Goal: Register for event/course

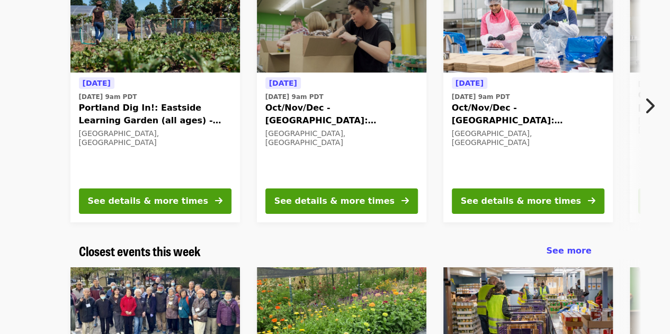
scroll to position [136, 0]
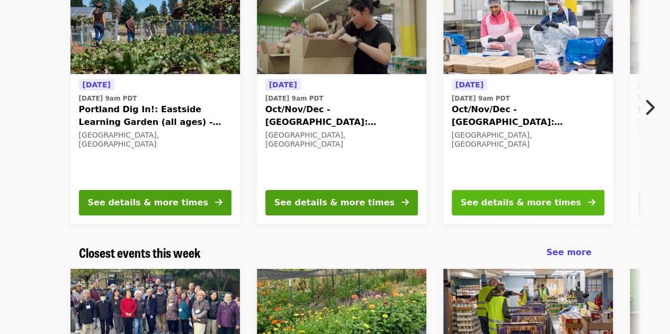
click at [497, 198] on div "See details & more times" at bounding box center [521, 202] width 120 height 13
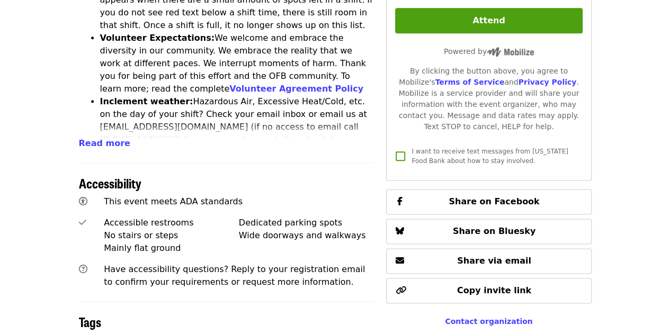
scroll to position [580, 0]
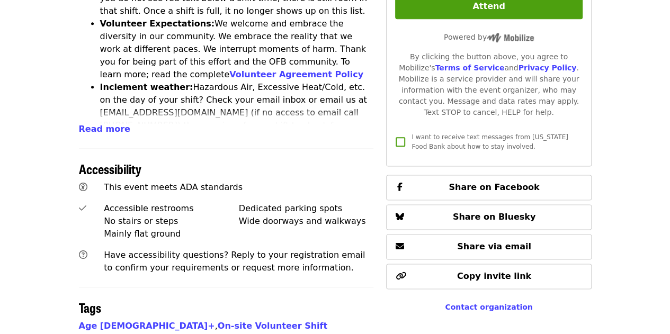
click at [291, 148] on div "Accessibility" at bounding box center [226, 162] width 295 height 29
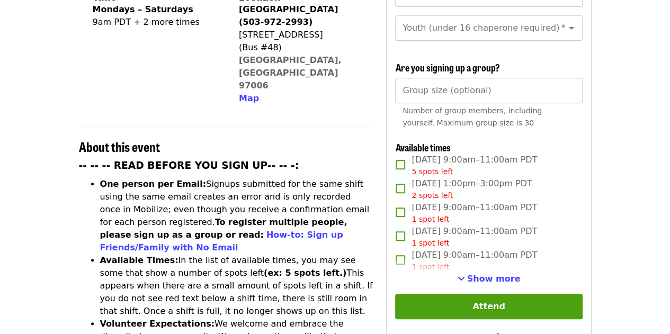
scroll to position [0, 0]
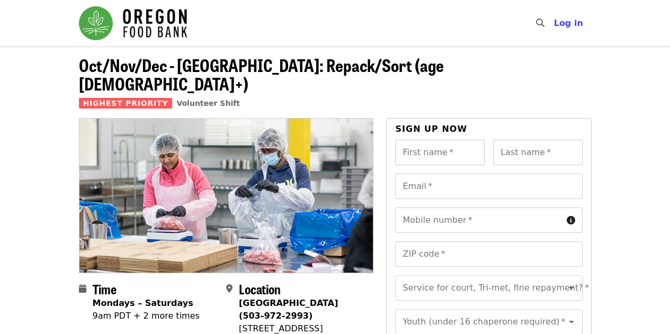
click at [424, 140] on input "First name   *" at bounding box center [439, 152] width 89 height 25
drag, startPoint x: 424, startPoint y: 138, endPoint x: 435, endPoint y: 131, distance: 12.9
click at [435, 140] on input "First name   *" at bounding box center [439, 152] width 89 height 25
click at [418, 140] on input "*" at bounding box center [439, 152] width 89 height 25
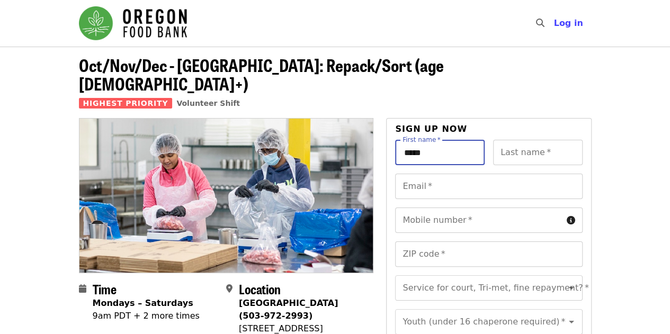
type input "*****"
click at [502, 140] on input "Last name   *" at bounding box center [537, 152] width 89 height 25
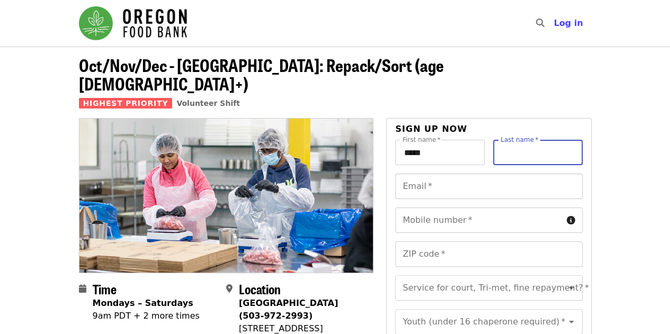
type input "**********"
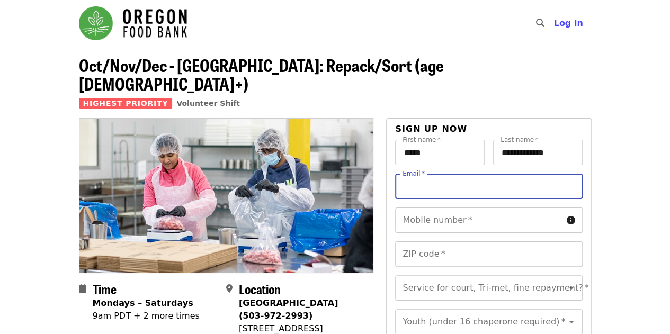
click at [424, 174] on input "Email   *" at bounding box center [488, 186] width 187 height 25
type input "**********"
click at [492, 208] on input "Mobile number   *" at bounding box center [478, 220] width 167 height 25
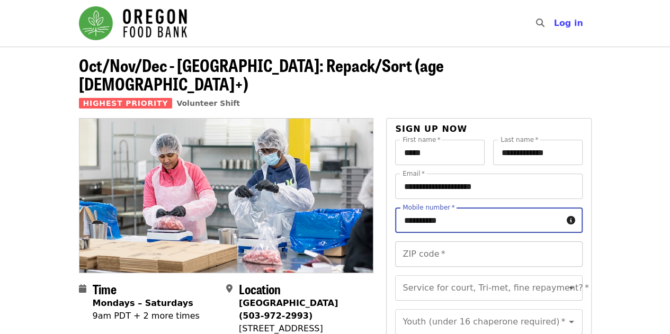
type input "**********"
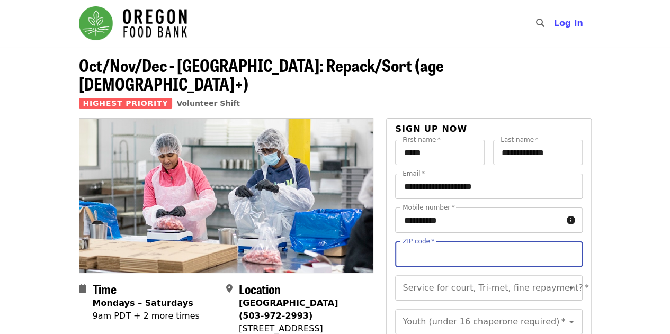
click at [465, 244] on input "ZIP code   *" at bounding box center [488, 253] width 187 height 25
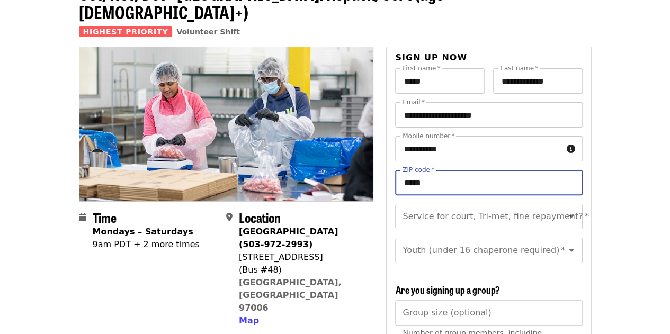
scroll to position [74, 0]
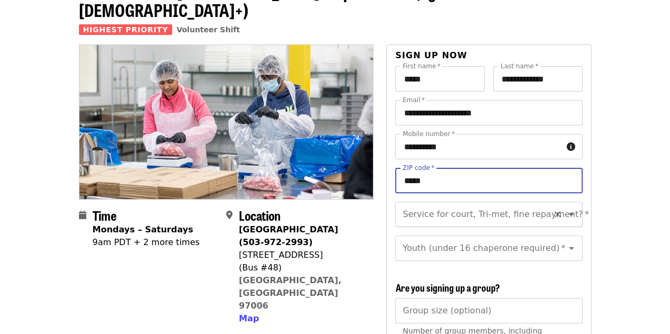
type input "*****"
click at [468, 204] on input "Service for court, Tri-met, fine repayment?   *" at bounding box center [476, 214] width 144 height 20
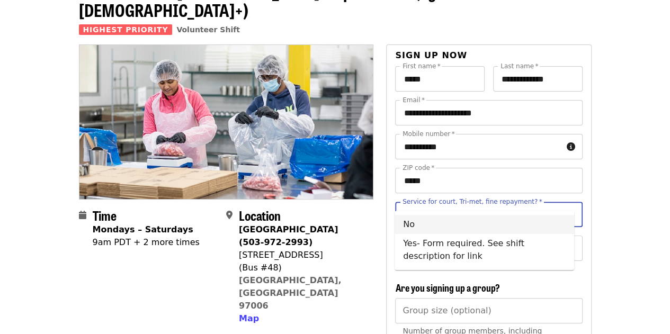
click at [418, 222] on li "No" at bounding box center [485, 224] width 180 height 19
type input "**"
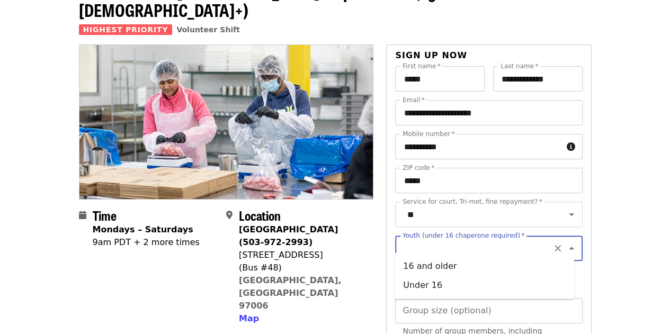
click at [432, 238] on input "Youth (under 16 chaperone required)   *" at bounding box center [476, 248] width 144 height 20
click at [408, 289] on li "Under 16" at bounding box center [485, 285] width 180 height 19
type input "********"
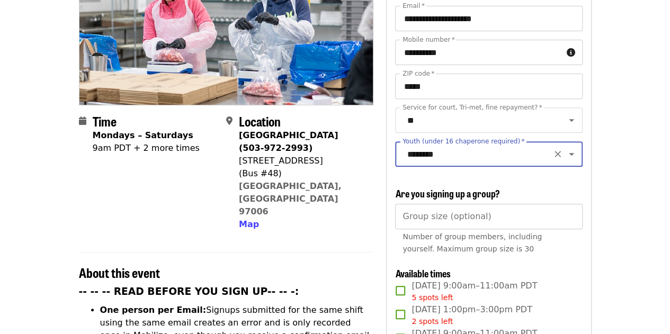
scroll to position [168, 0]
click at [484, 219] on input "Group size (optional)" at bounding box center [488, 215] width 187 height 25
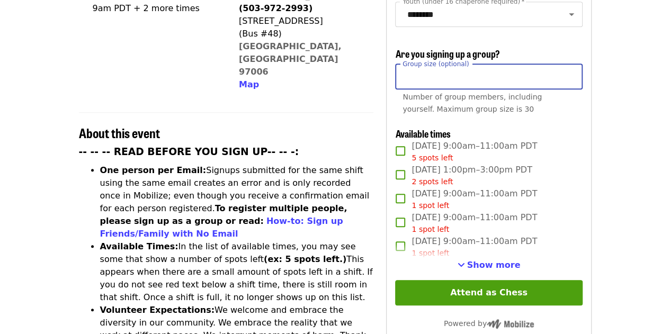
scroll to position [309, 0]
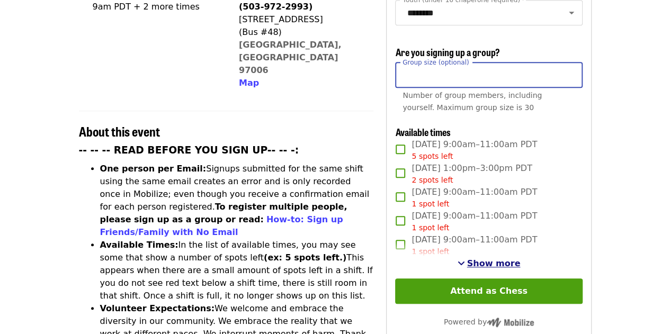
type input "*"
click at [471, 258] on span "Show more" at bounding box center [493, 263] width 53 height 10
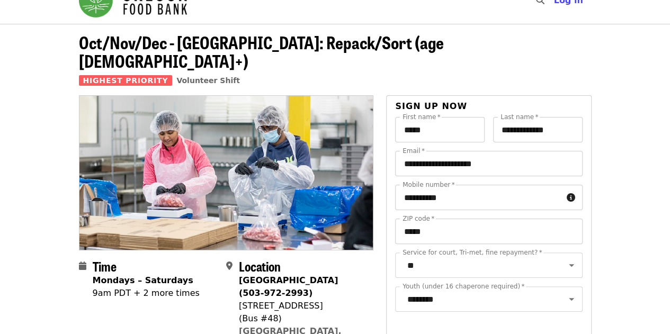
scroll to position [0, 0]
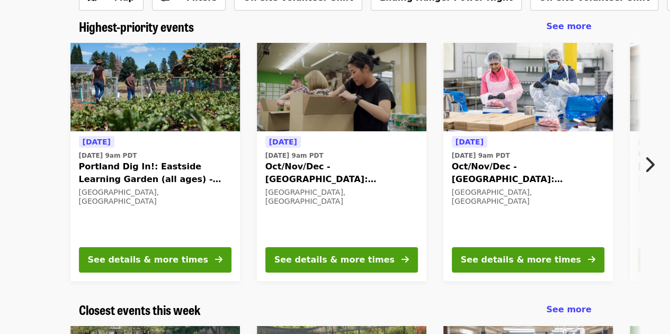
scroll to position [99, 0]
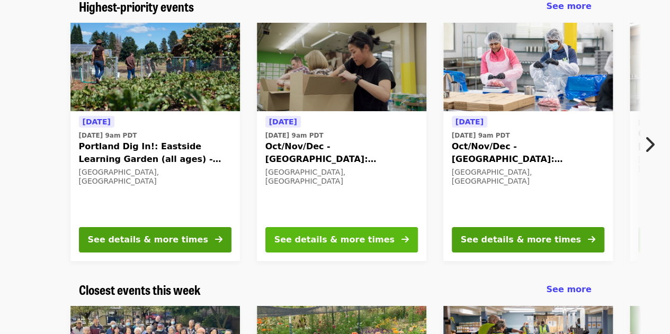
click at [328, 235] on div "See details & more times" at bounding box center [334, 240] width 120 height 13
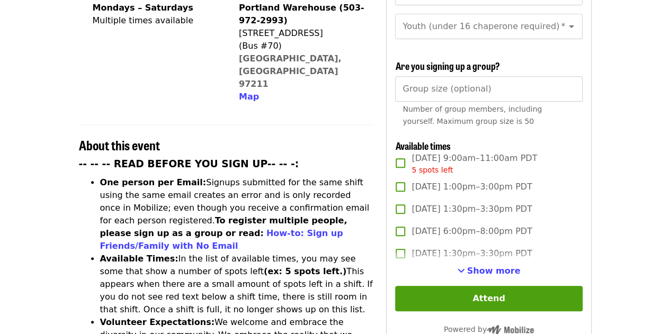
scroll to position [326, 0]
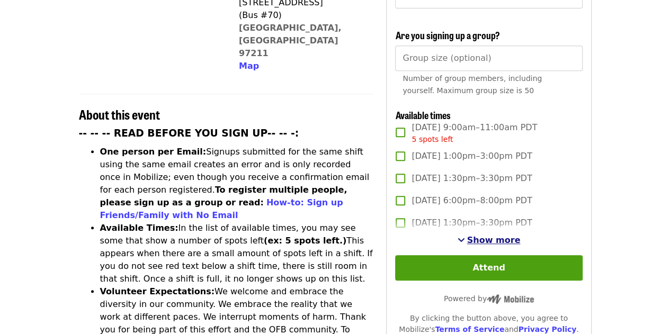
click at [489, 238] on span "Show more" at bounding box center [493, 240] width 53 height 10
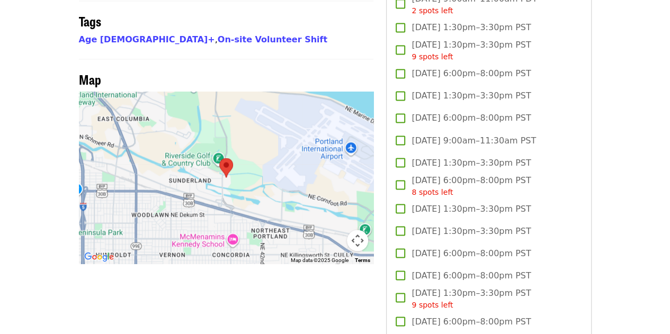
scroll to position [881, 0]
click at [489, 238] on label "[DATE] 1:30pm–3:30pm PST" at bounding box center [481, 230] width 184 height 22
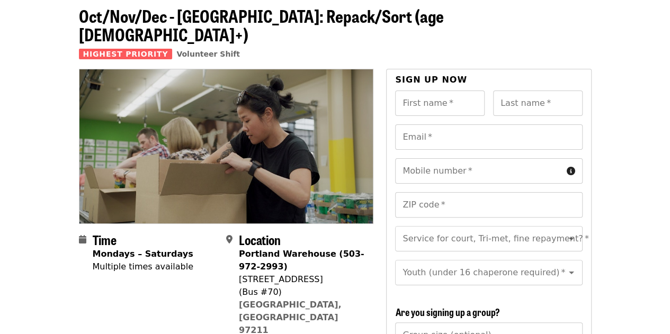
scroll to position [0, 0]
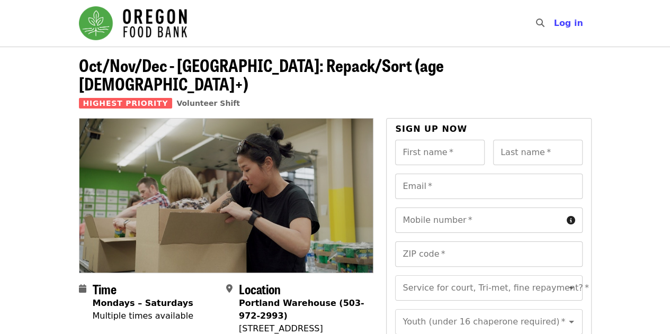
click at [455, 241] on input "ZIP code   *" at bounding box center [488, 253] width 187 height 25
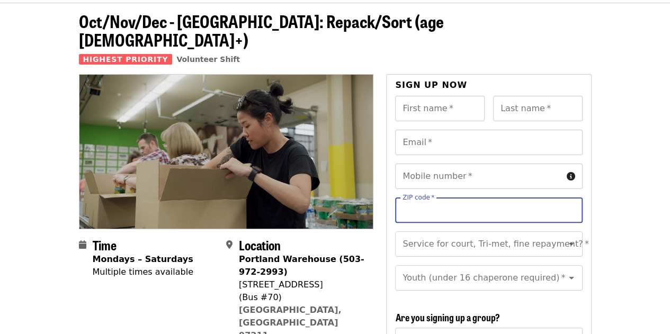
scroll to position [43, 0]
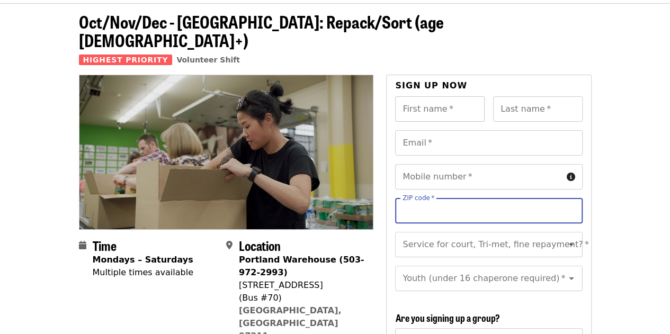
click at [457, 96] on input "First name   *" at bounding box center [439, 108] width 89 height 25
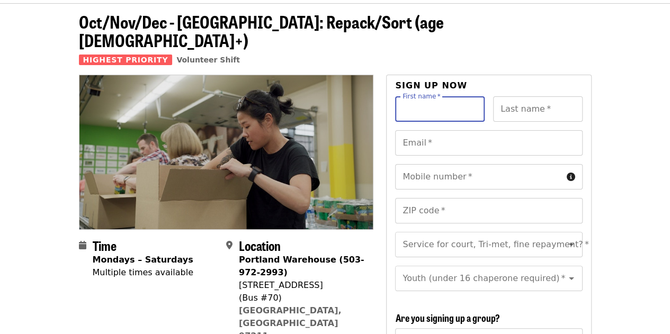
type input "*****"
click at [540, 96] on input "Last name   *" at bounding box center [537, 108] width 89 height 25
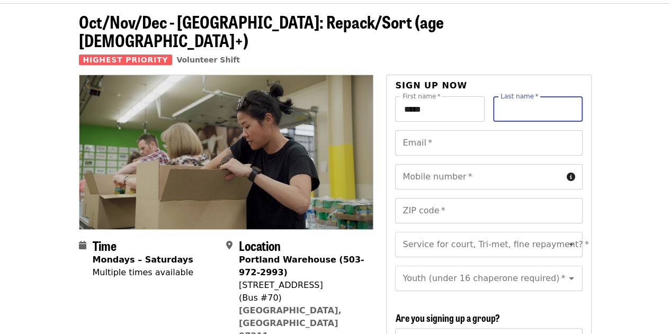
type input "**********"
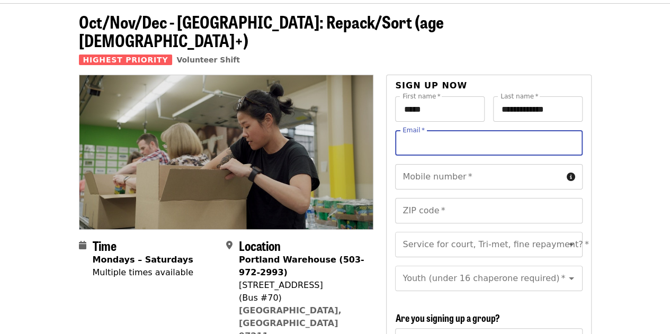
click at [471, 132] on input "Email   *" at bounding box center [488, 142] width 187 height 25
type input "**********"
click at [455, 164] on input "Mobile number   *" at bounding box center [478, 176] width 167 height 25
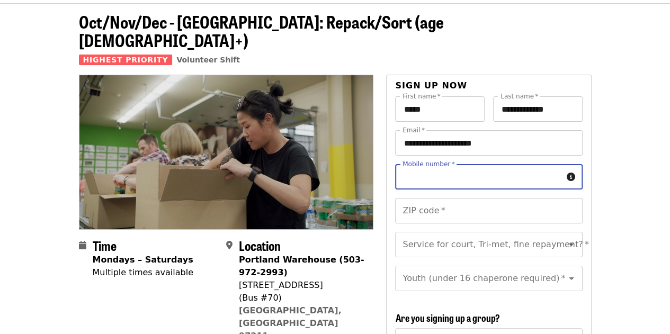
type input "**********"
click at [457, 199] on input "ZIP code   *" at bounding box center [488, 210] width 187 height 25
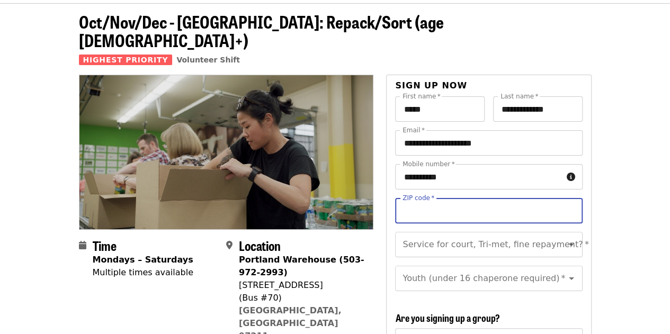
type input "*****"
click at [459, 235] on input "Service for court, Tri-met, fine repayment?   *" at bounding box center [476, 245] width 144 height 20
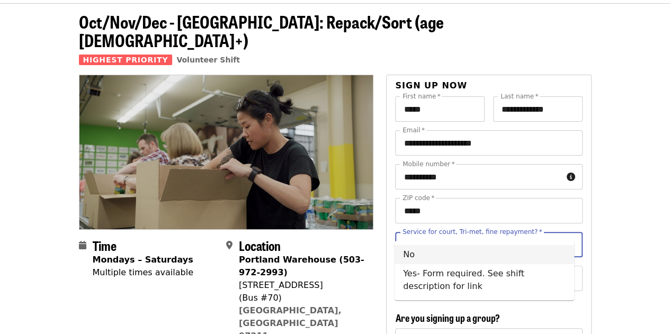
click at [420, 255] on li "No" at bounding box center [485, 254] width 180 height 19
type input "**"
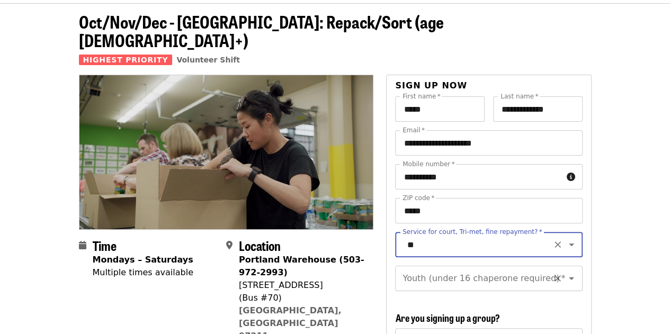
click at [422, 276] on input "Youth (under 16 chaperone required)   *" at bounding box center [476, 278] width 144 height 20
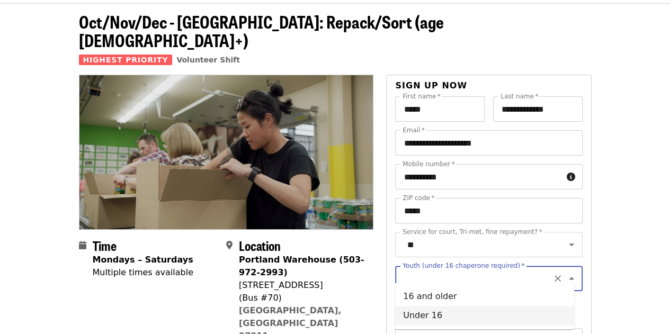
click at [420, 318] on li "Under 16" at bounding box center [485, 315] width 180 height 19
type input "********"
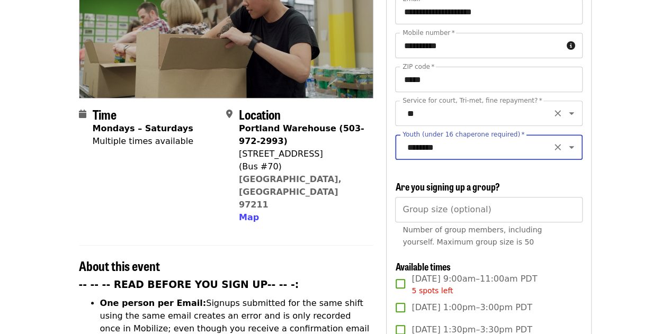
scroll to position [175, 0]
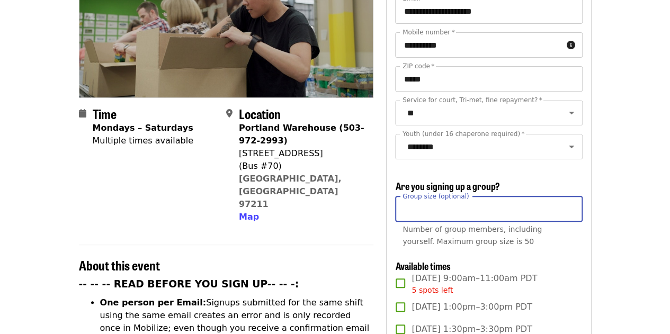
click at [459, 210] on input "Group size (optional)" at bounding box center [488, 208] width 187 height 25
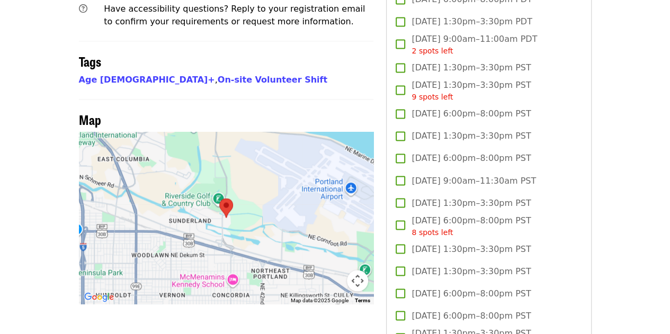
scroll to position [845, 0]
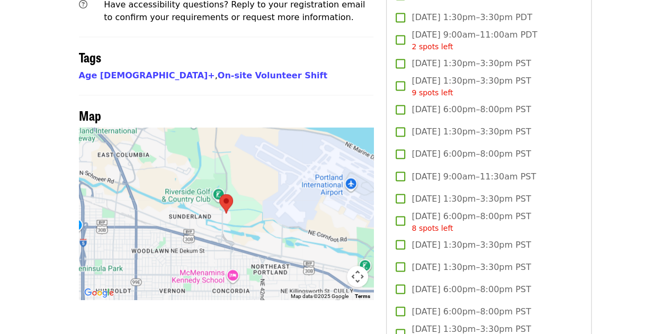
type input "*"
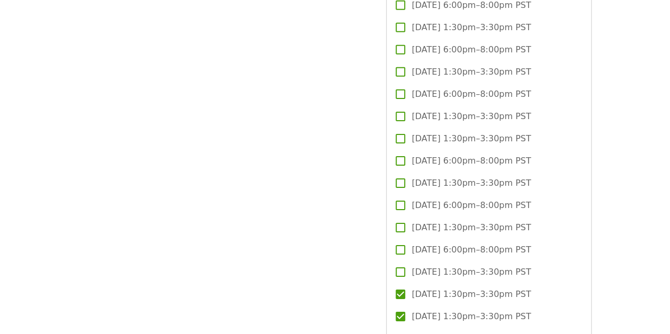
scroll to position [1663, 0]
click at [424, 275] on span "[DATE] 1:30pm–3:30pm PST" at bounding box center [470, 272] width 119 height 13
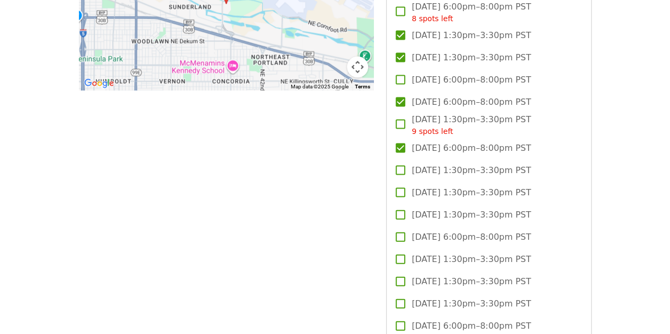
scroll to position [1081, 0]
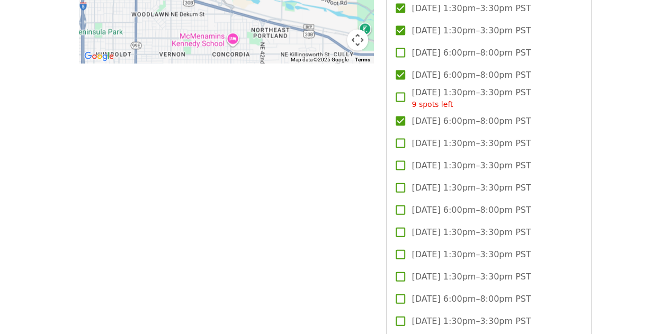
click at [428, 204] on span "[DATE] 6:00pm–8:00pm PST" at bounding box center [470, 210] width 119 height 13
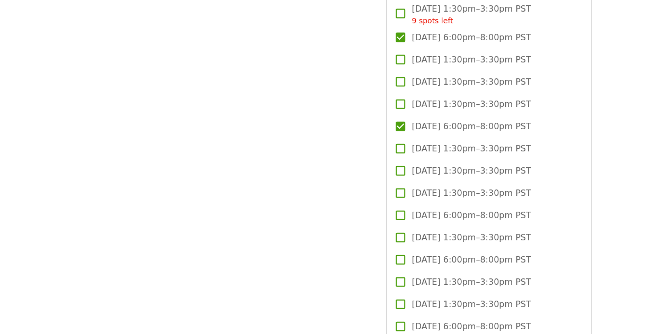
click at [414, 211] on span "[DATE] 6:00pm–8:00pm PST" at bounding box center [470, 215] width 119 height 13
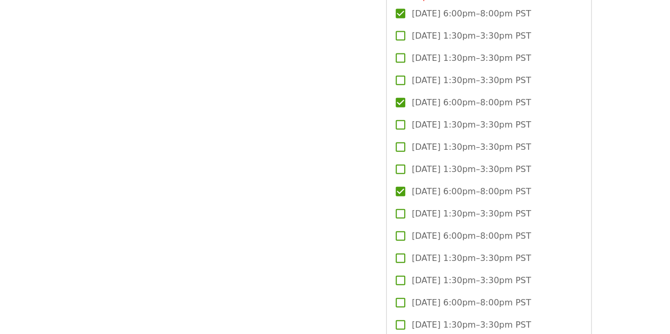
scroll to position [1190, 0]
click at [415, 234] on span "[DATE] 6:00pm–8:00pm PST" at bounding box center [470, 234] width 119 height 13
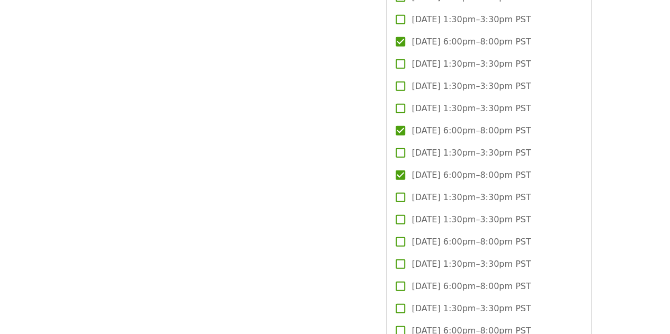
click at [415, 236] on span "[DATE] 6:00pm–8:00pm PST" at bounding box center [470, 242] width 119 height 13
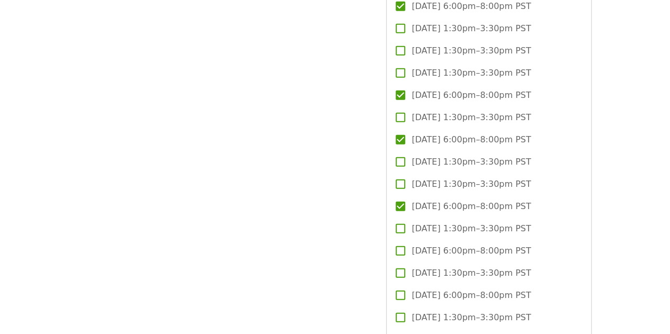
scroll to position [1285, 0]
click at [419, 248] on span "[DATE] 6:00pm–8:00pm PST" at bounding box center [470, 250] width 119 height 13
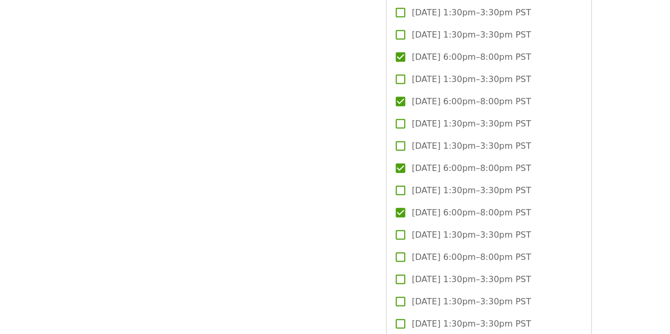
scroll to position [1322, 0]
click at [417, 253] on span "[DATE] 6:00pm–8:00pm PST" at bounding box center [470, 258] width 119 height 13
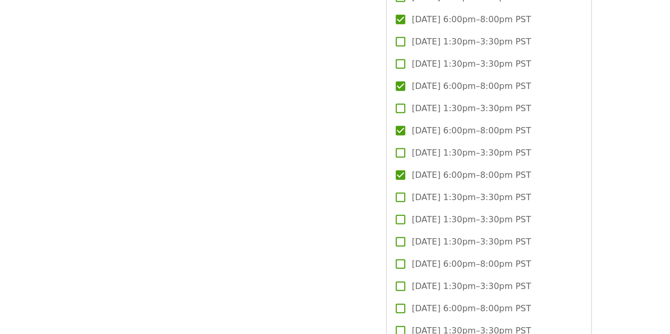
scroll to position [1411, 0]
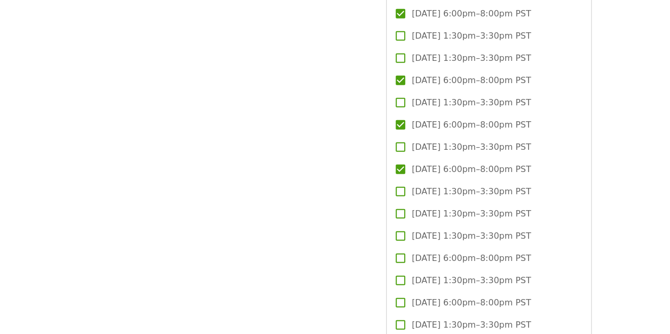
click at [417, 254] on span "[DATE] 6:00pm–8:00pm PST" at bounding box center [470, 258] width 119 height 13
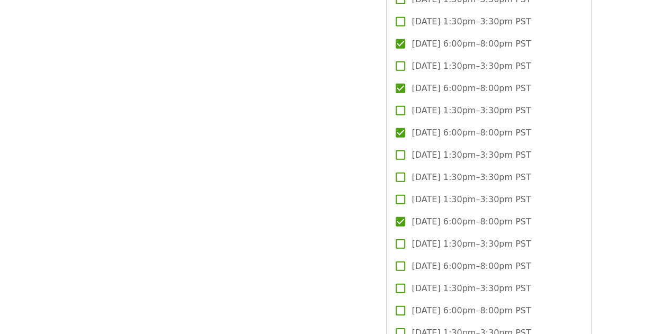
scroll to position [1448, 0]
click at [417, 262] on span "[DATE] 6:00pm–8:00pm PST" at bounding box center [470, 265] width 119 height 13
click at [417, 262] on span "[DATE] 6:00pm–8:00pm PST" at bounding box center [470, 266] width 119 height 13
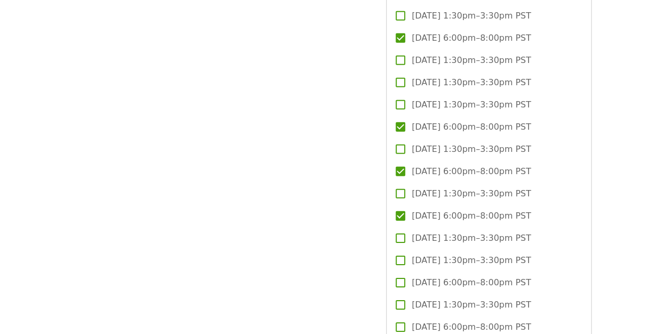
scroll to position [1543, 0]
click at [420, 275] on span "[DATE] 6:00pm–8:00pm PST" at bounding box center [470, 281] width 119 height 13
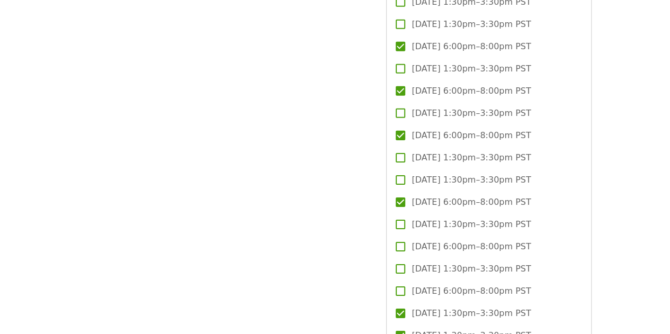
scroll to position [1630, 0]
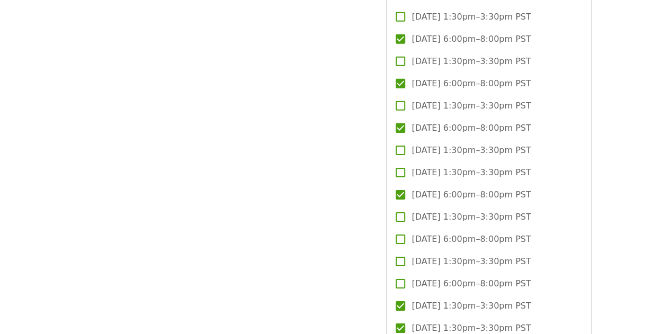
click at [419, 235] on span "[DATE] 6:00pm–8:00pm PST" at bounding box center [470, 239] width 119 height 13
click at [422, 281] on span "[DATE] 6:00pm–8:00pm PST" at bounding box center [470, 283] width 119 height 13
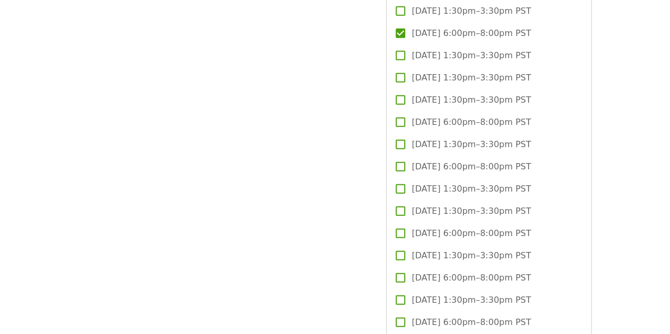
scroll to position [1257, 0]
click at [399, 28] on div "[DATE] 1:30pm–3:30pm PDT [DATE] 1:30pm–3:30pm PDT [DATE] 1:30pm–3:30pm PDT [DAT…" at bounding box center [488, 19] width 187 height 1476
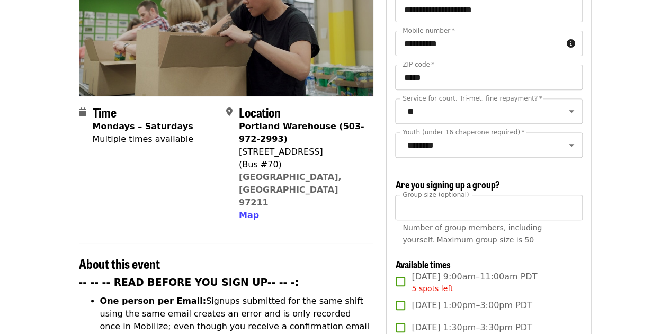
scroll to position [152, 0]
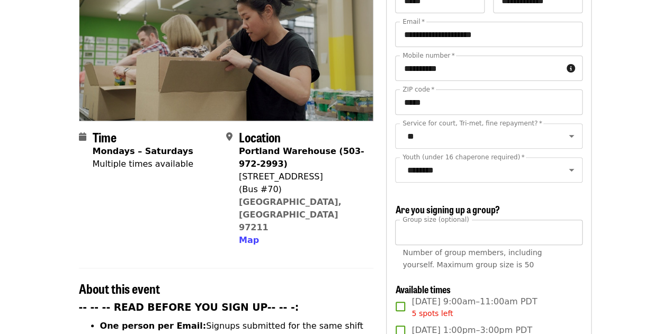
click at [415, 225] on input "*" at bounding box center [488, 232] width 187 height 25
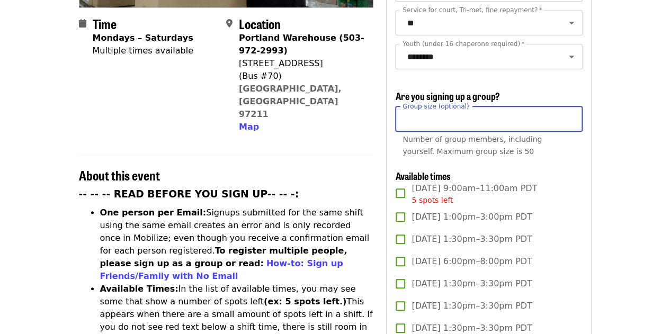
scroll to position [266, 0]
click at [571, 112] on input "*" at bounding box center [488, 118] width 187 height 25
type input "*"
click at [571, 112] on input "*" at bounding box center [488, 118] width 187 height 25
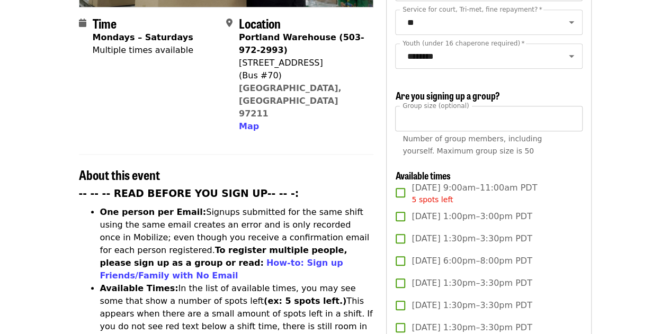
click at [566, 146] on div "Number of group members, including yourself. Maximum group size is 50" at bounding box center [488, 145] width 172 height 24
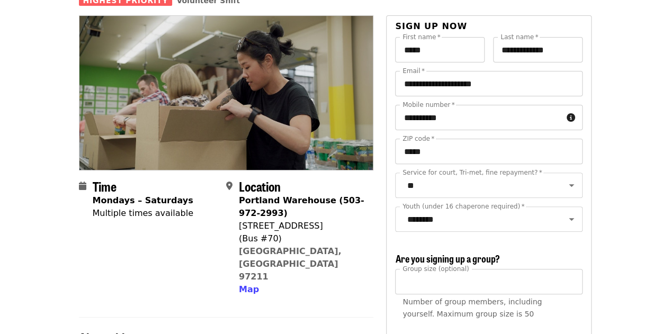
scroll to position [102, 0]
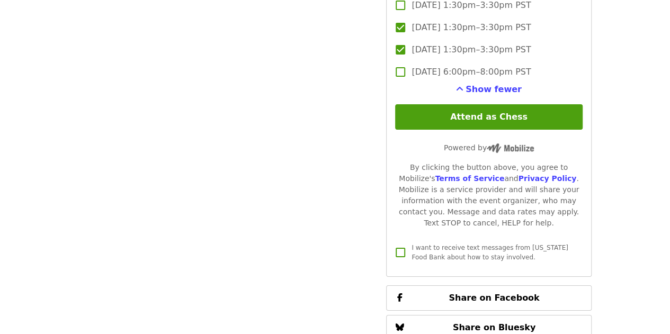
scroll to position [1931, 0]
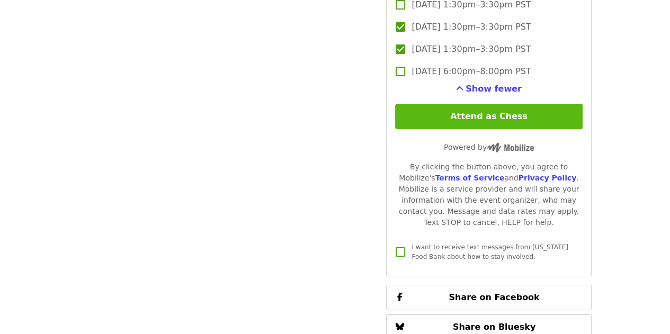
click at [495, 112] on button "Attend as Chess" at bounding box center [488, 116] width 187 height 25
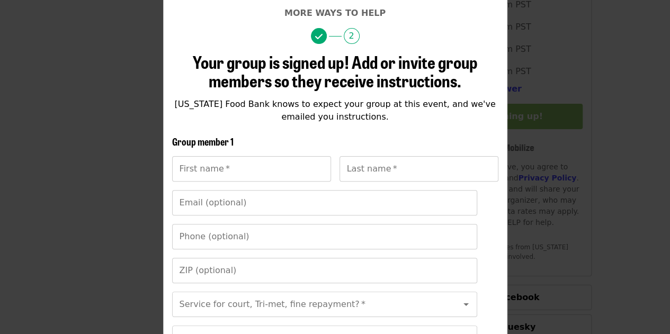
scroll to position [78, 0]
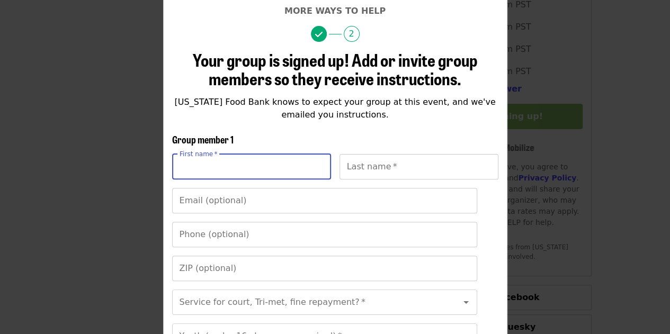
click at [275, 163] on input "First name   *" at bounding box center [251, 166] width 159 height 25
type input "******"
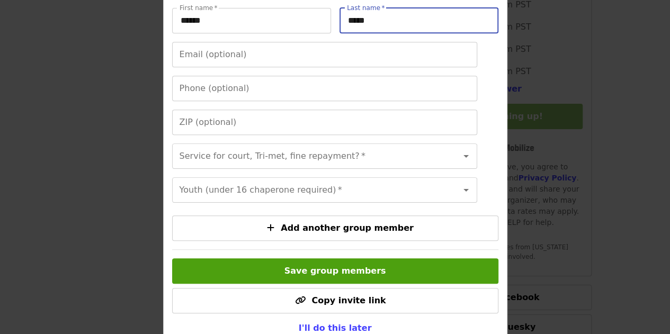
scroll to position [253, 0]
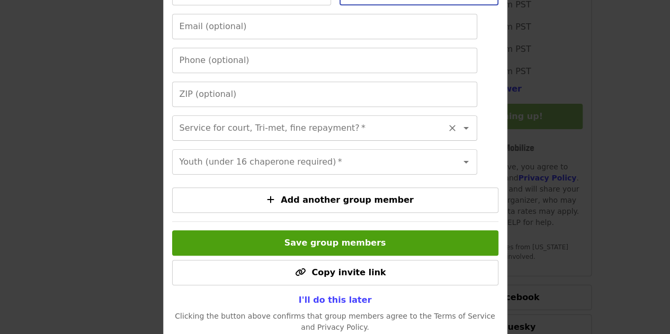
type input "*****"
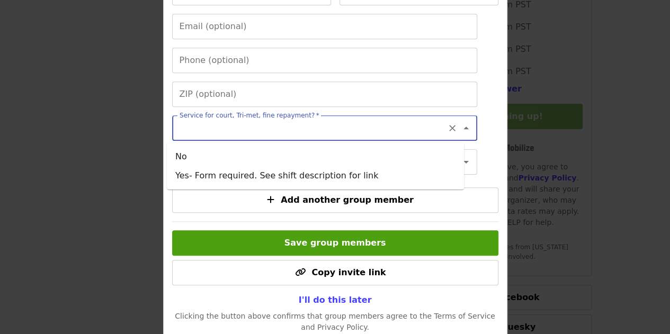
click at [356, 118] on input "Service for court, Tri-met, fine repayment?   *" at bounding box center [312, 128] width 262 height 20
click at [264, 160] on li "No" at bounding box center [315, 156] width 297 height 19
type input "**"
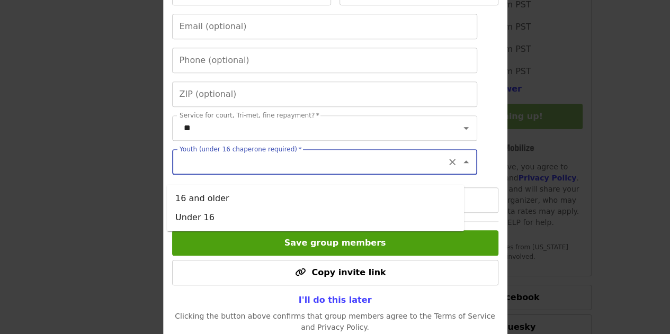
click at [267, 172] on input "Youth (under 16 chaperone required)   *" at bounding box center [312, 162] width 262 height 20
click at [245, 190] on li "16 and older" at bounding box center [315, 198] width 297 height 19
type input "**********"
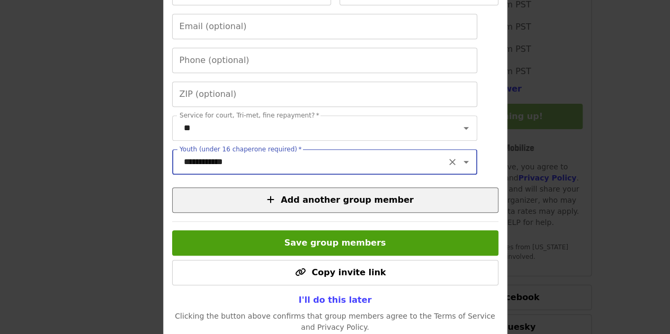
click at [327, 205] on span "Add another group member" at bounding box center [347, 200] width 133 height 10
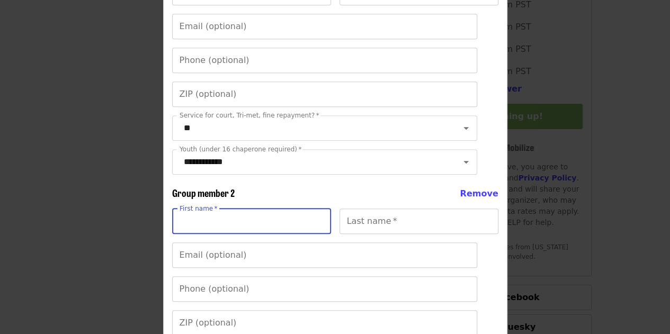
click at [279, 228] on input "First name   *" at bounding box center [251, 221] width 159 height 25
type input "*******"
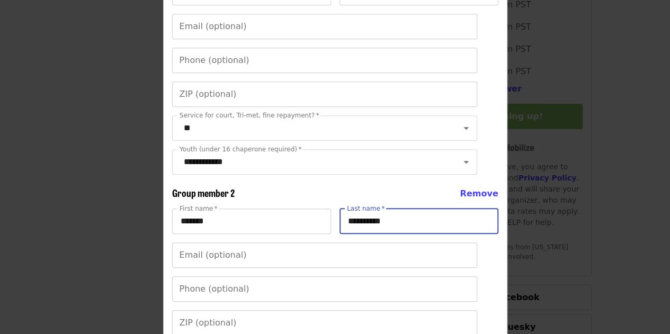
click at [361, 234] on input "**********" at bounding box center [418, 221] width 159 height 25
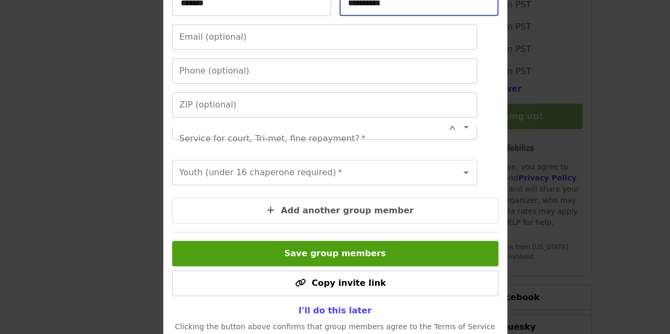
scroll to position [472, 0]
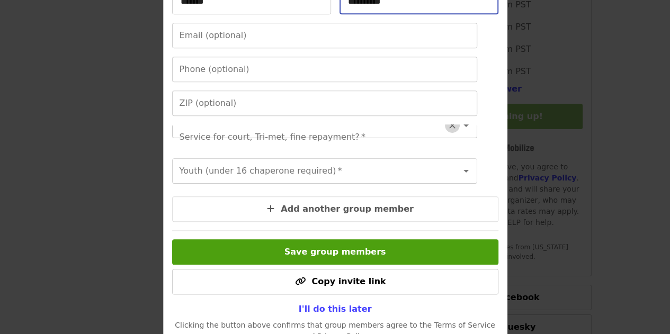
click at [445, 133] on button "Clear" at bounding box center [452, 125] width 15 height 15
type input "**********"
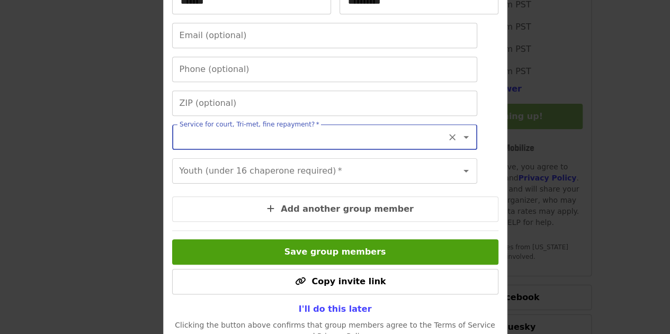
scroll to position [0, 0]
click at [463, 139] on icon "Open" at bounding box center [465, 137] width 5 height 3
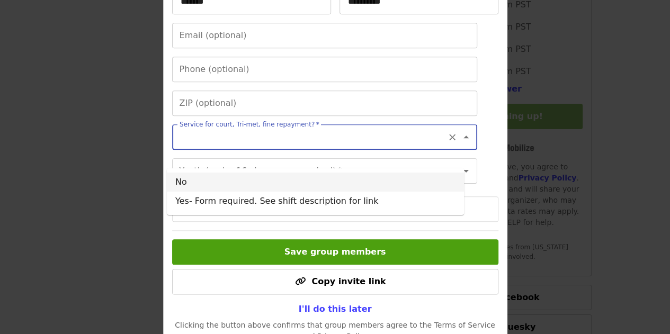
click at [374, 182] on li "No" at bounding box center [315, 182] width 297 height 19
type input "**"
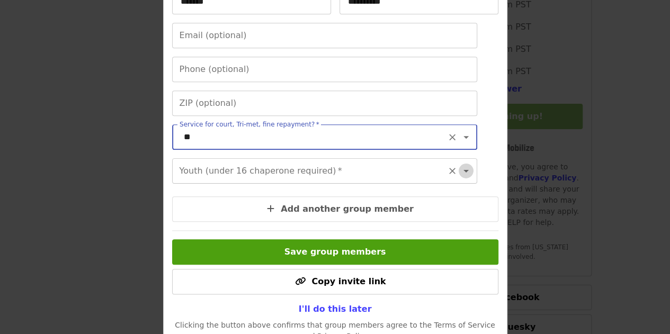
click at [463, 173] on icon "Open" at bounding box center [465, 171] width 5 height 3
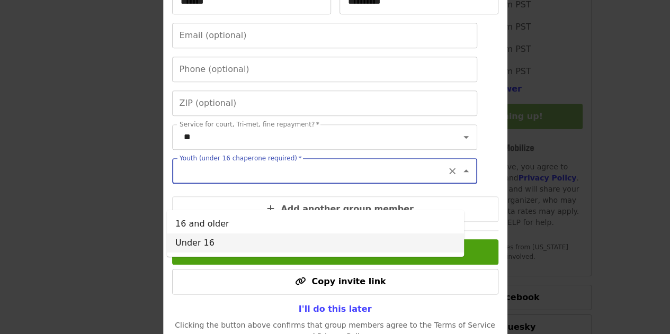
click at [290, 235] on li "Under 16" at bounding box center [315, 243] width 297 height 19
type input "********"
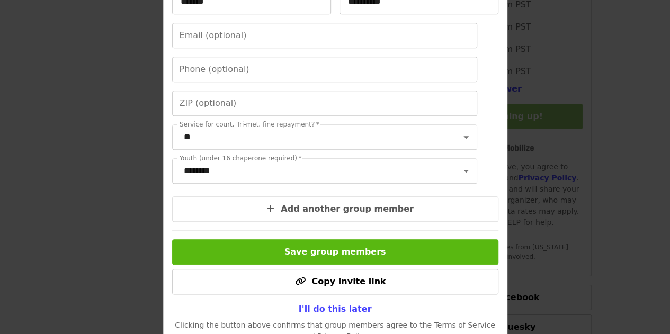
click at [324, 257] on span "Save group members" at bounding box center [335, 252] width 102 height 10
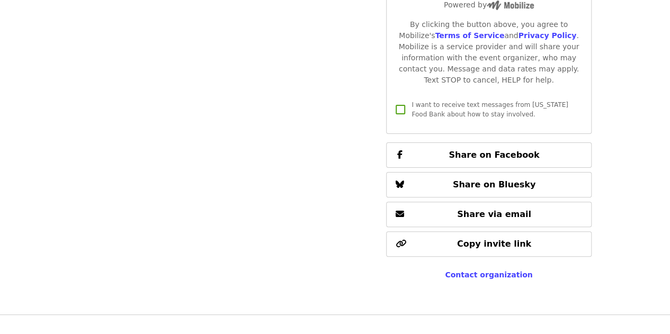
scroll to position [2081, 0]
